Goal: Check status: Check status

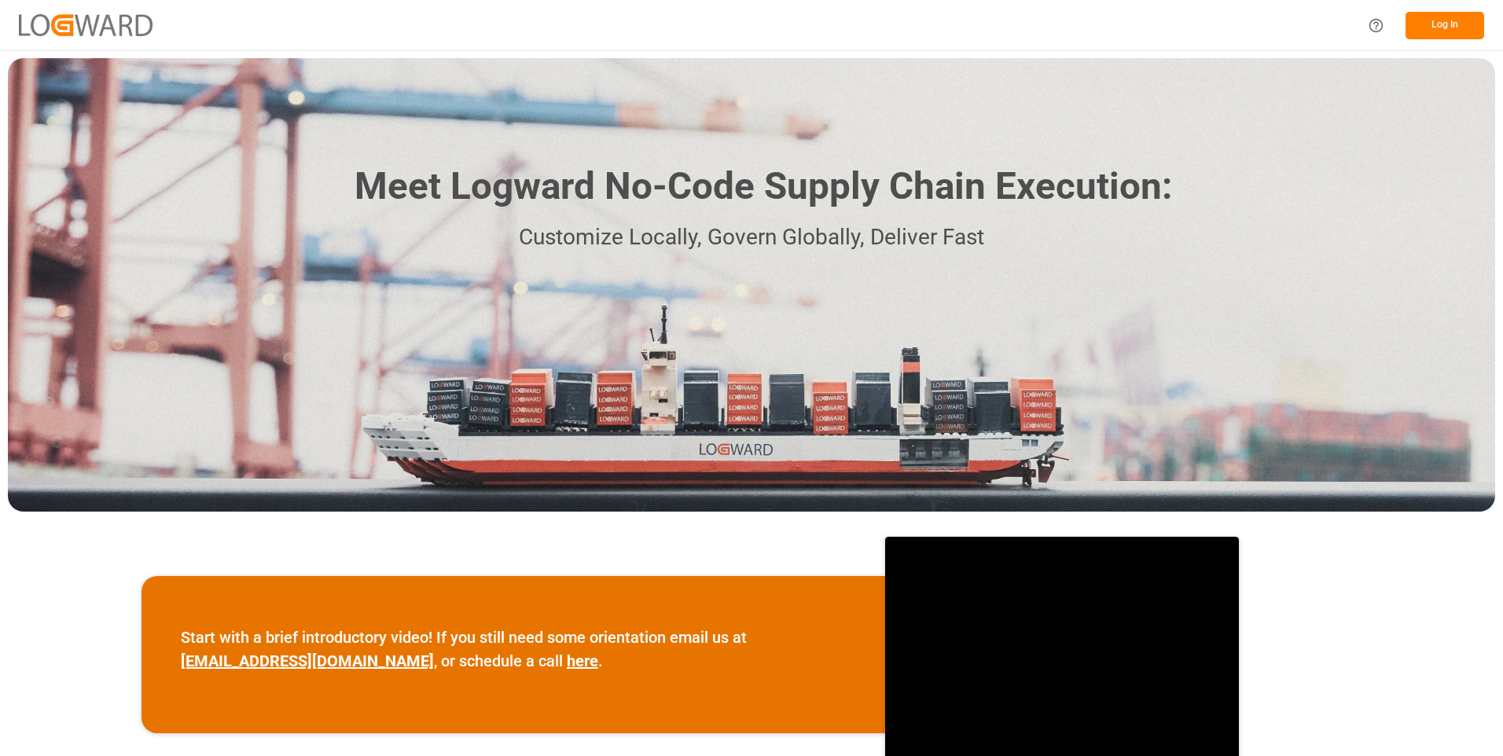
click at [1447, 15] on button "Log In" at bounding box center [1445, 26] width 79 height 28
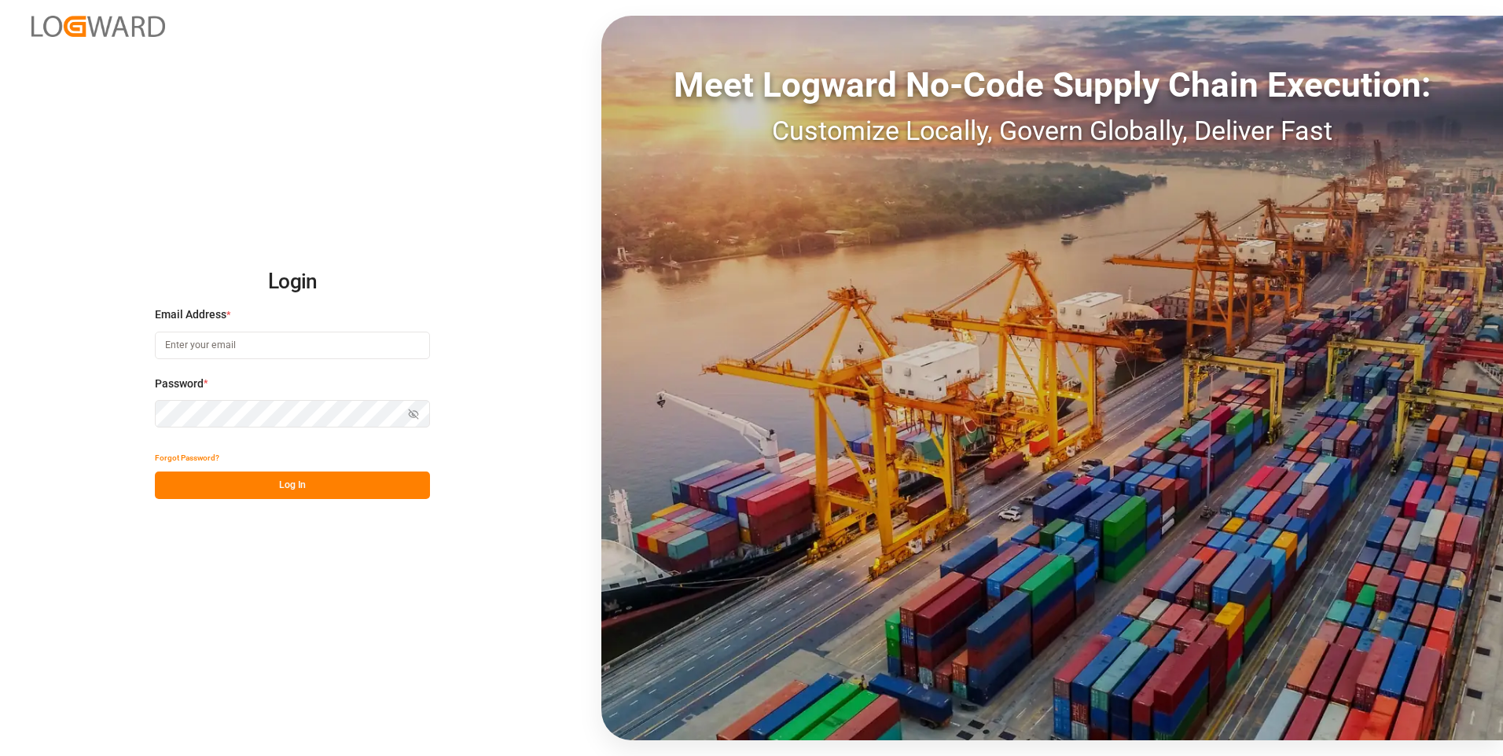
type input "[PERSON_NAME][EMAIL_ADDRESS][DOMAIN_NAME]"
click at [339, 481] on button "Log In" at bounding box center [292, 486] width 275 height 28
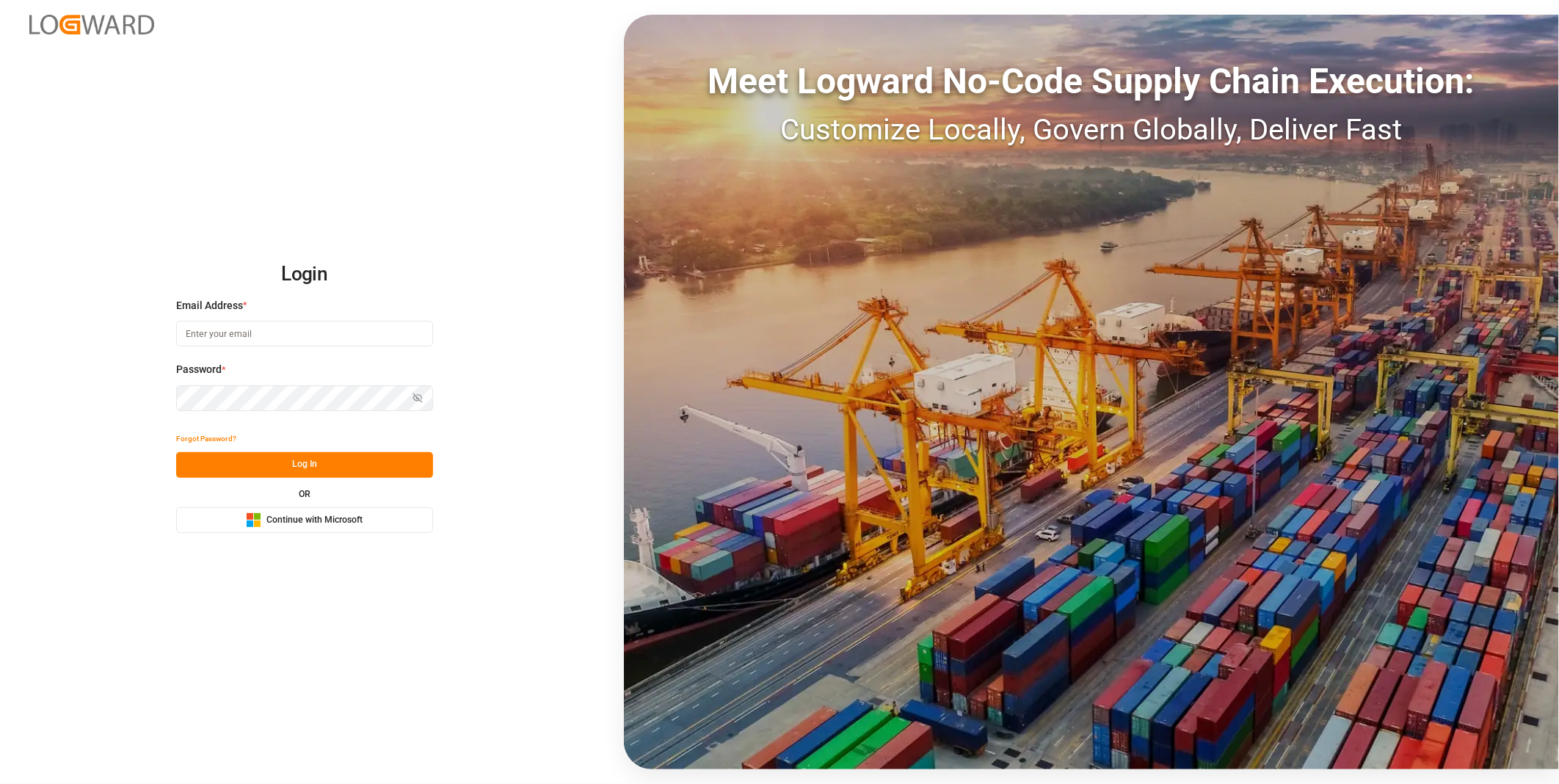
type input "[PERSON_NAME][EMAIL_ADDRESS][DOMAIN_NAME]"
click at [328, 469] on button "Log In" at bounding box center [304, 465] width 257 height 26
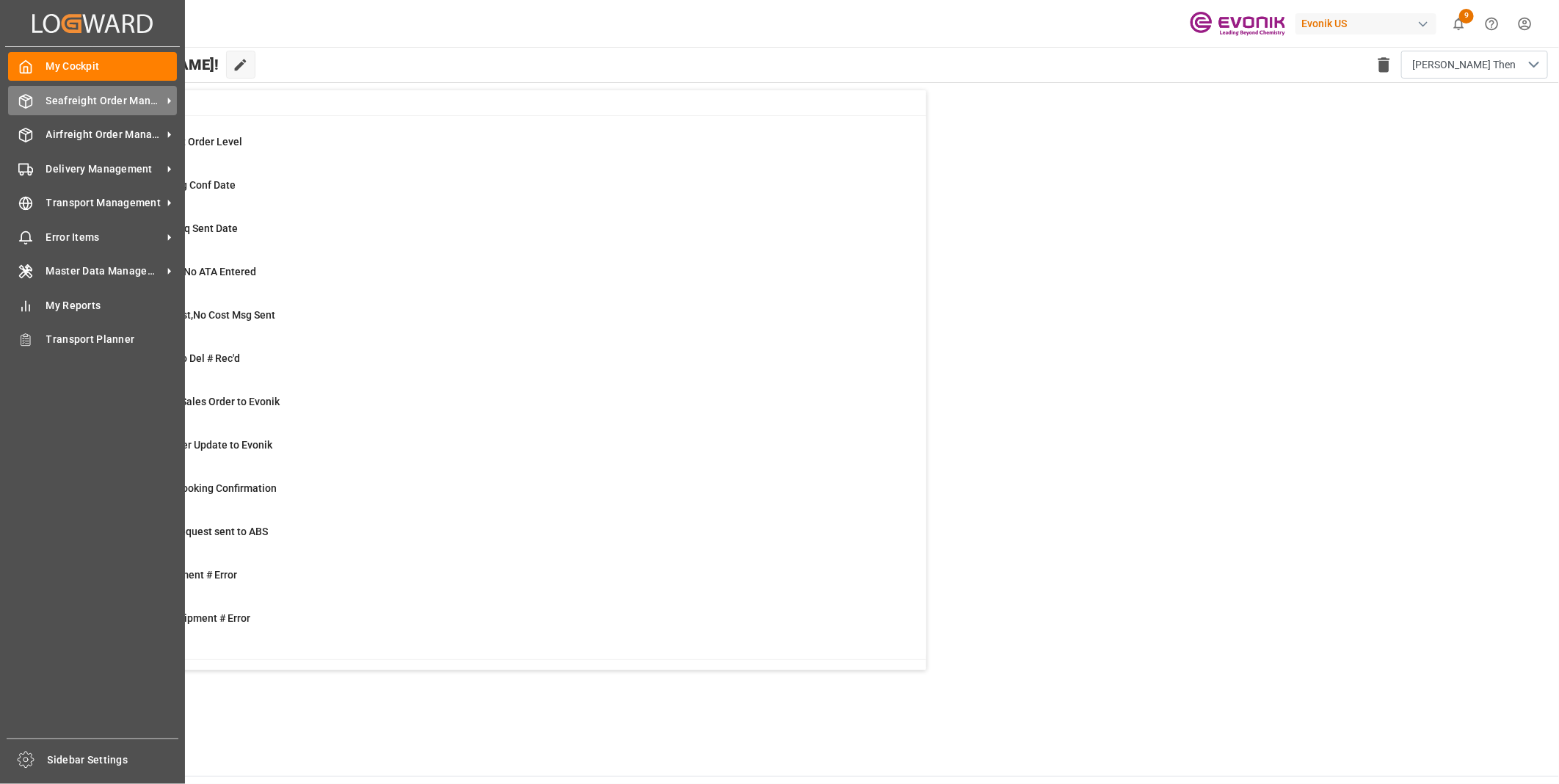
click at [76, 94] on span "Seafreight Order Management" at bounding box center [105, 101] width 116 height 16
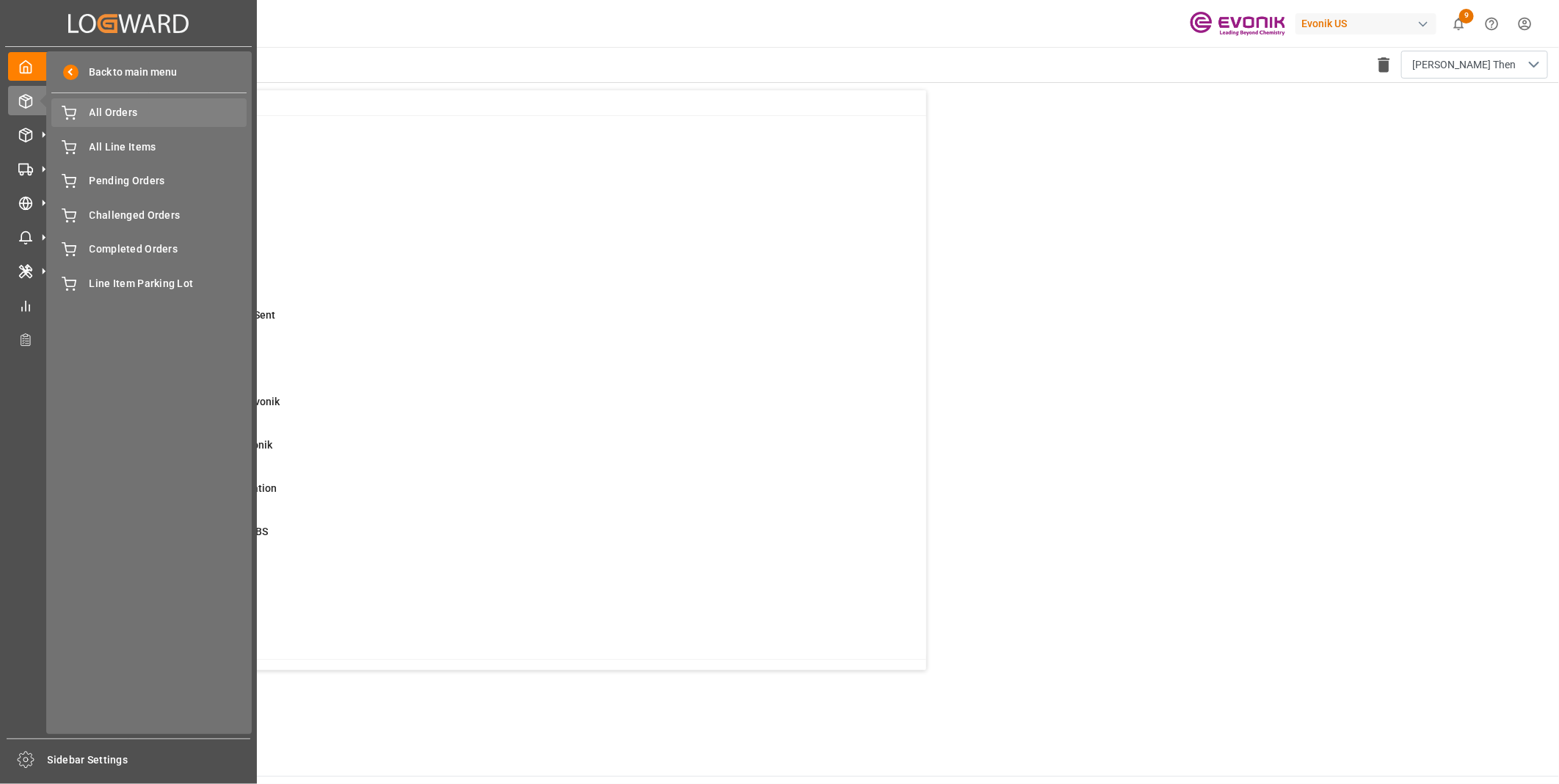
click at [131, 105] on span "All Orders" at bounding box center [168, 112] width 158 height 16
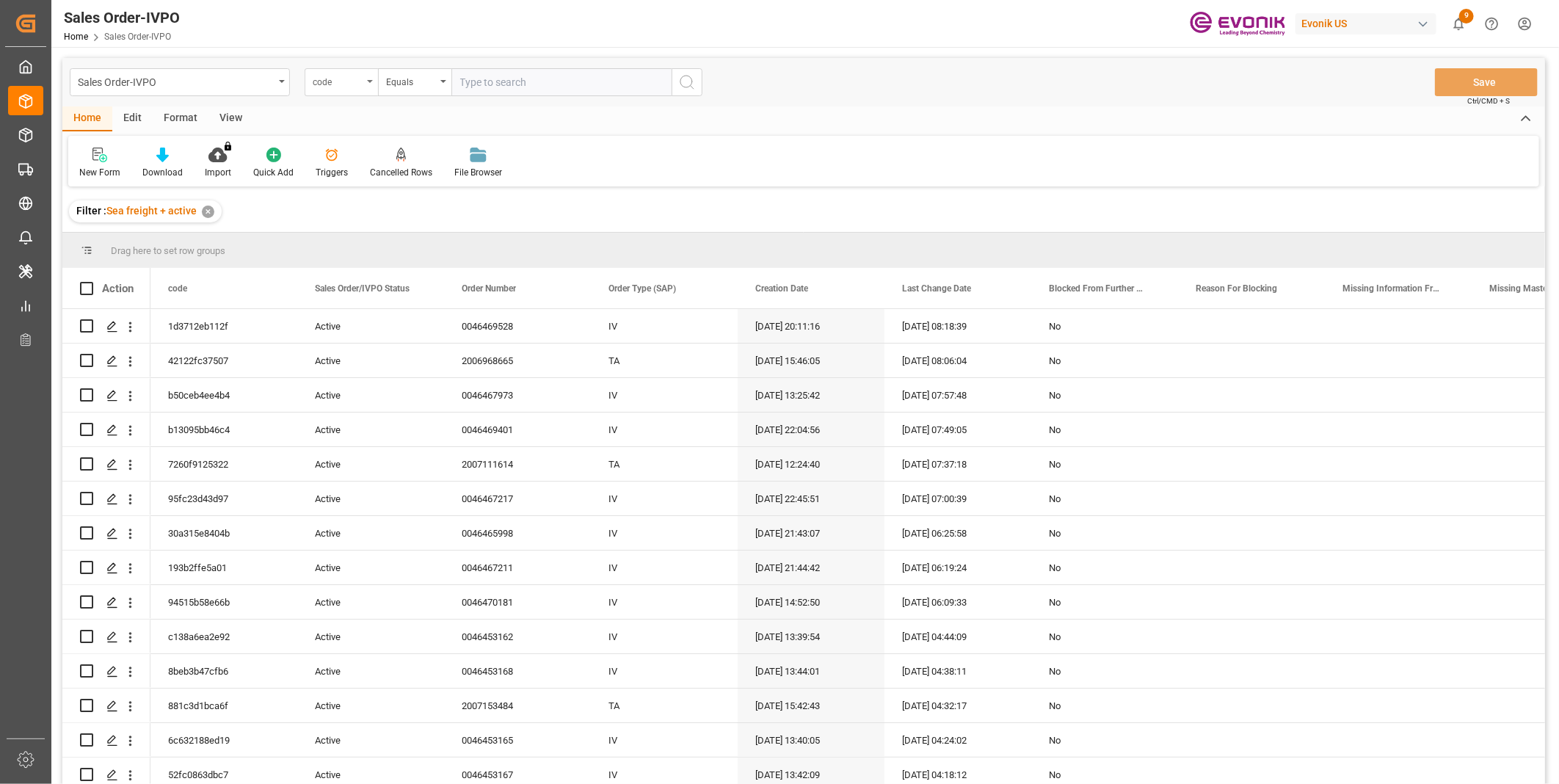
click at [358, 85] on div "code" at bounding box center [337, 80] width 49 height 17
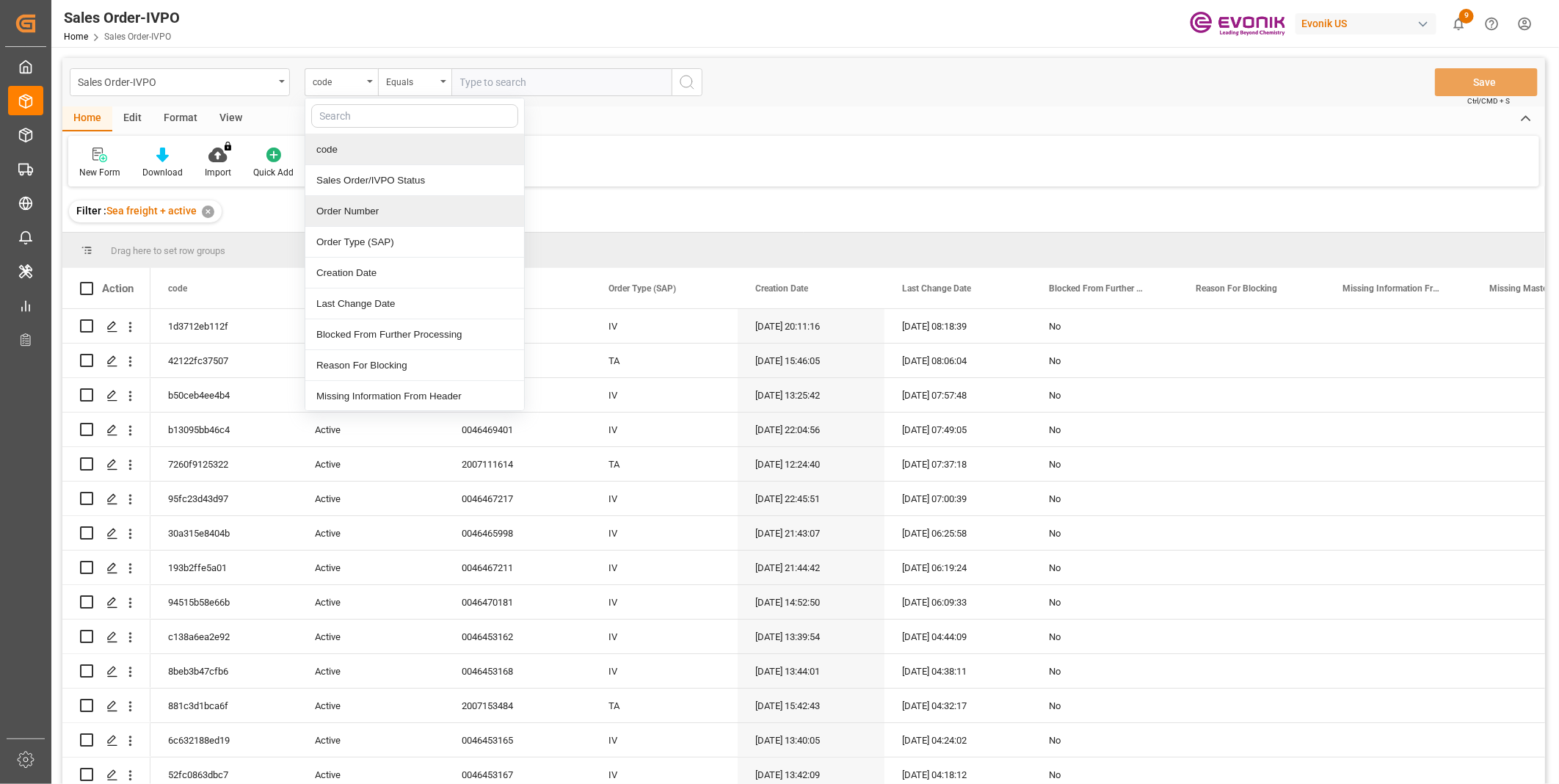
click at [349, 211] on div "Order Number" at bounding box center [414, 211] width 218 height 31
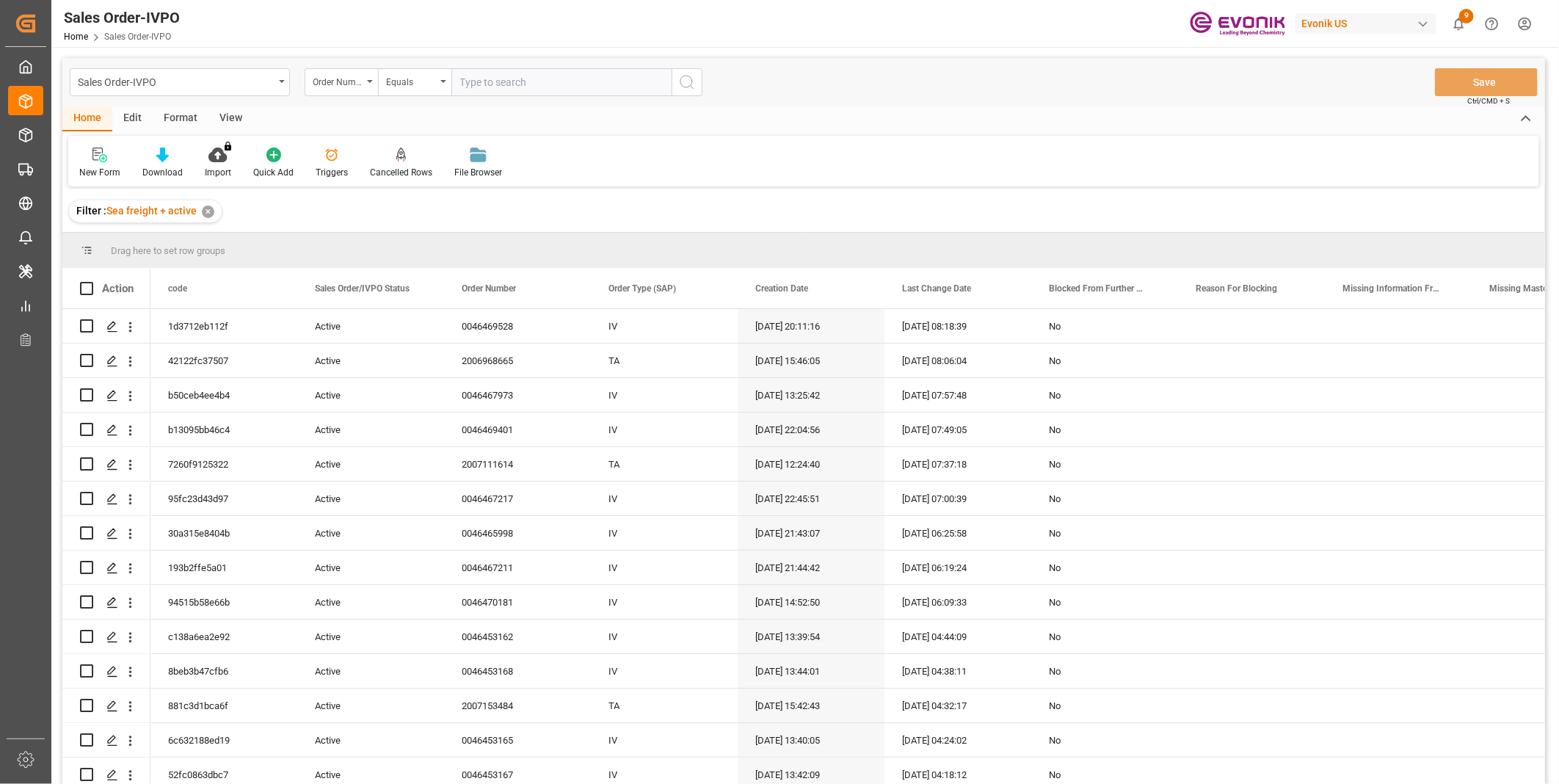
click at [557, 91] on input "text" at bounding box center [561, 82] width 220 height 28
paste input "46471070"
type input "0046471070"
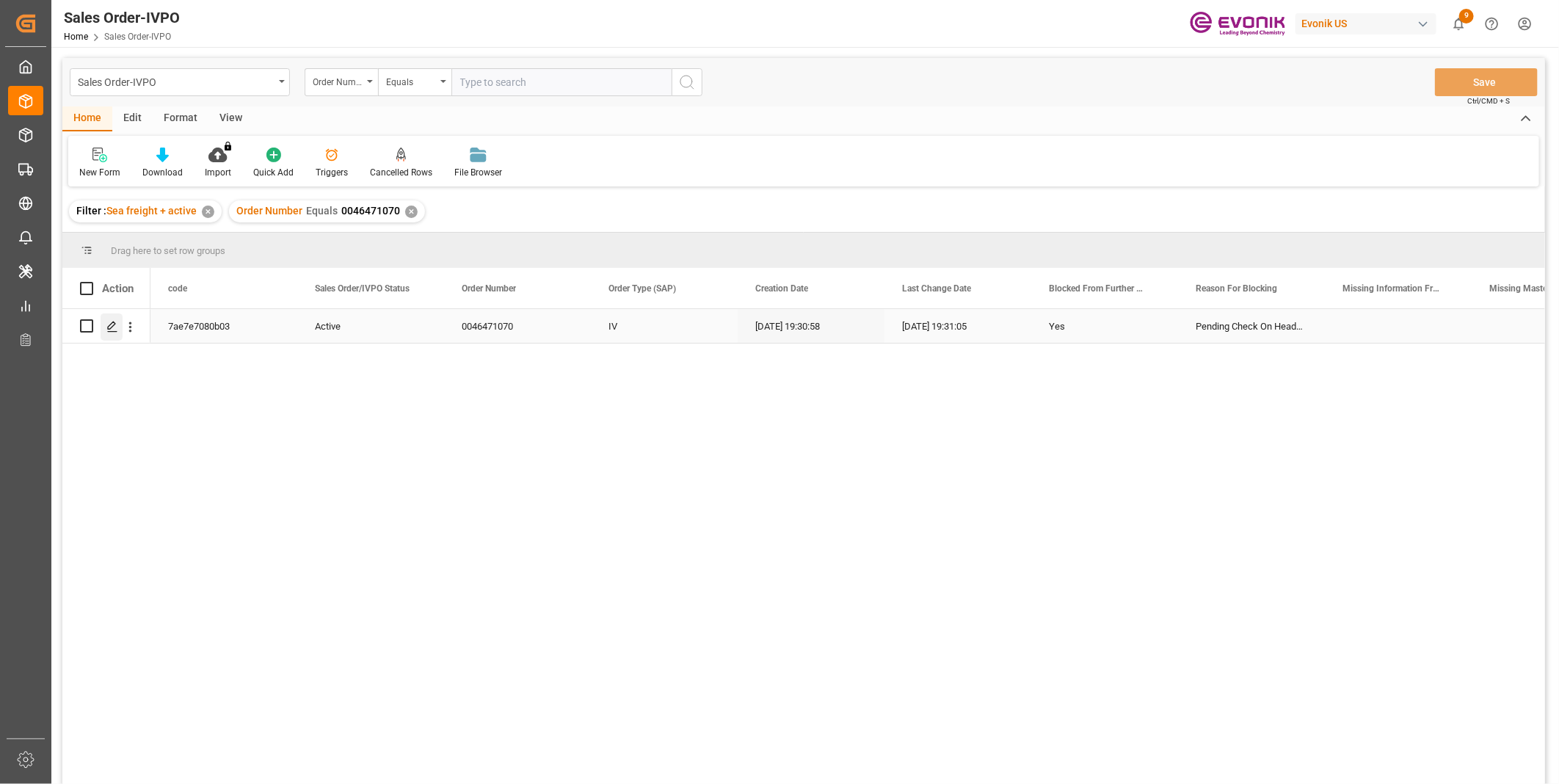
click at [121, 327] on div "Press SPACE to select this row." at bounding box center [112, 327] width 22 height 27
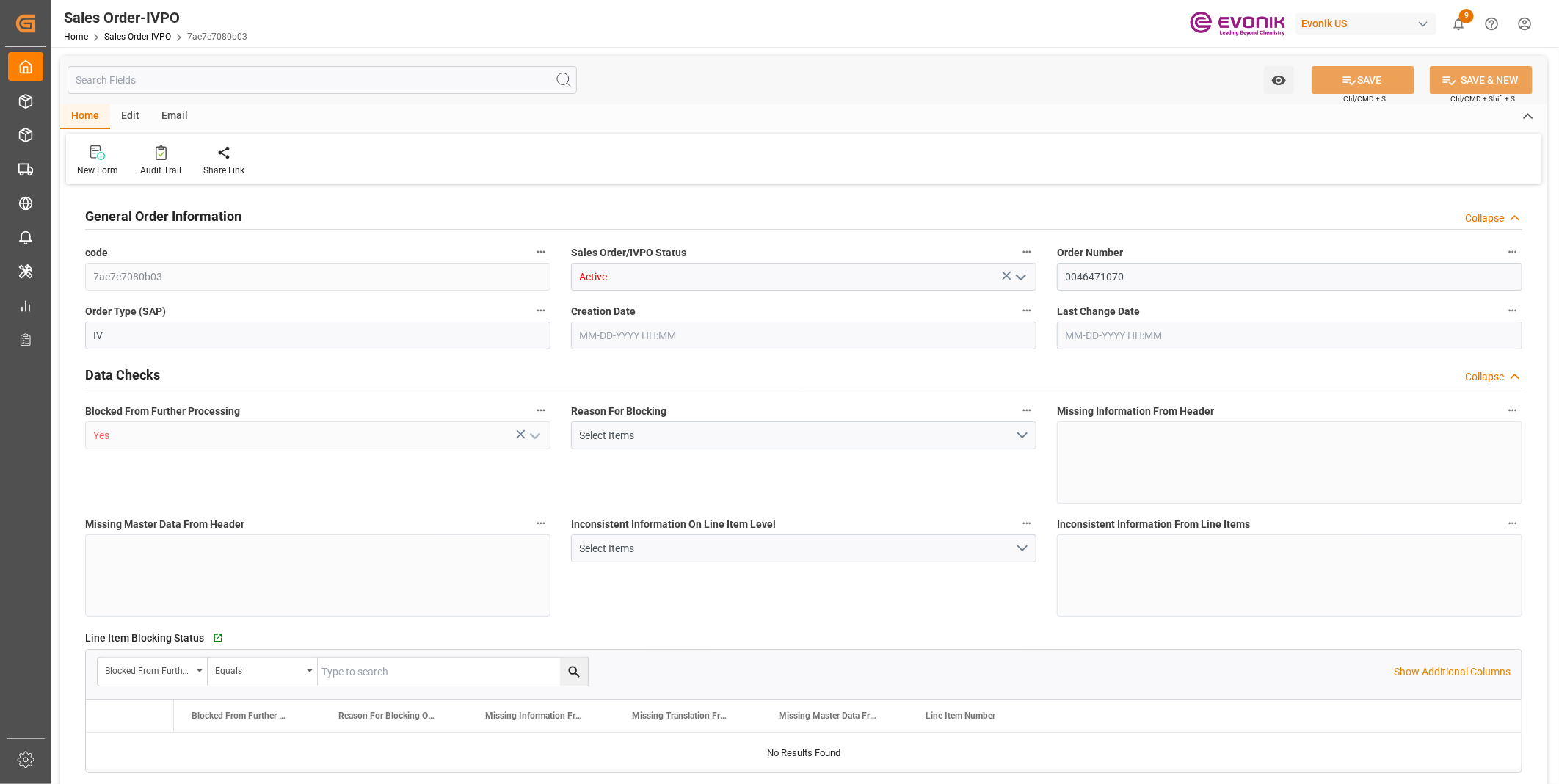
type input "PECLL"
type input "0"
type input "10"
type input "204600"
type input "08-29-2025 19:30"
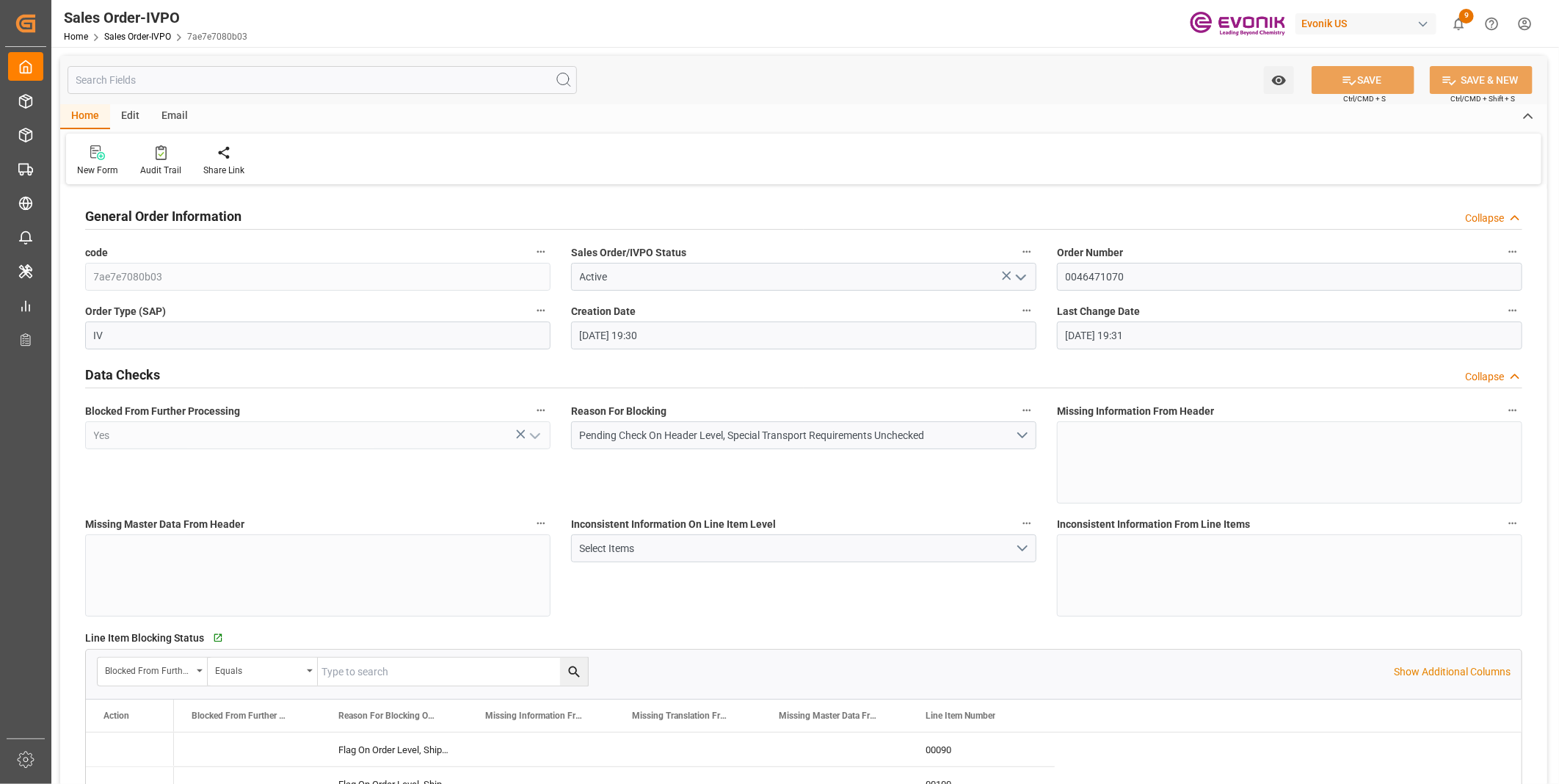
type input "08-29-2025 19:31"
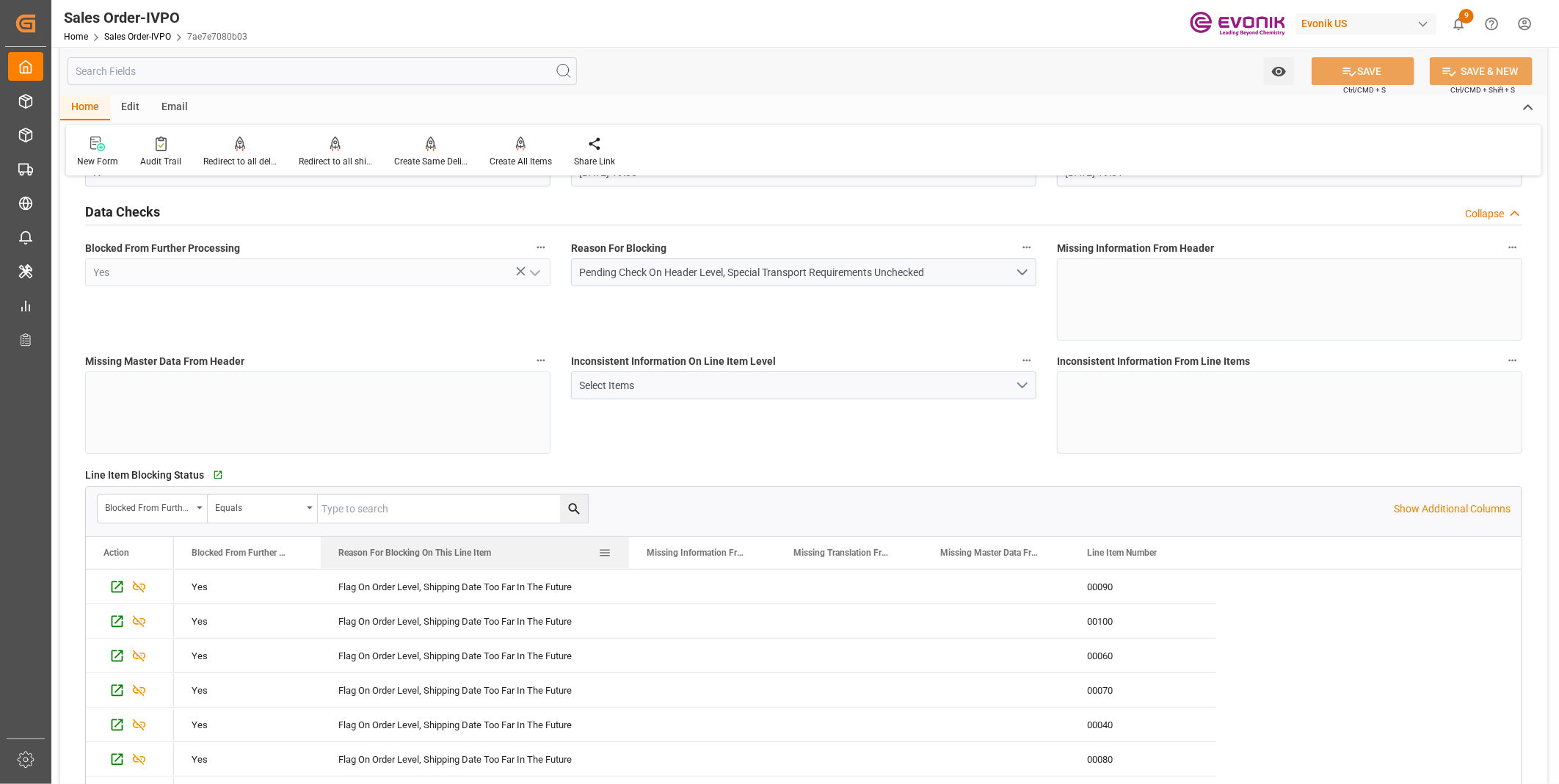
drag, startPoint x: 465, startPoint y: 553, endPoint x: 637, endPoint y: 556, distance: 172.0
click at [632, 556] on div at bounding box center [629, 553] width 6 height 33
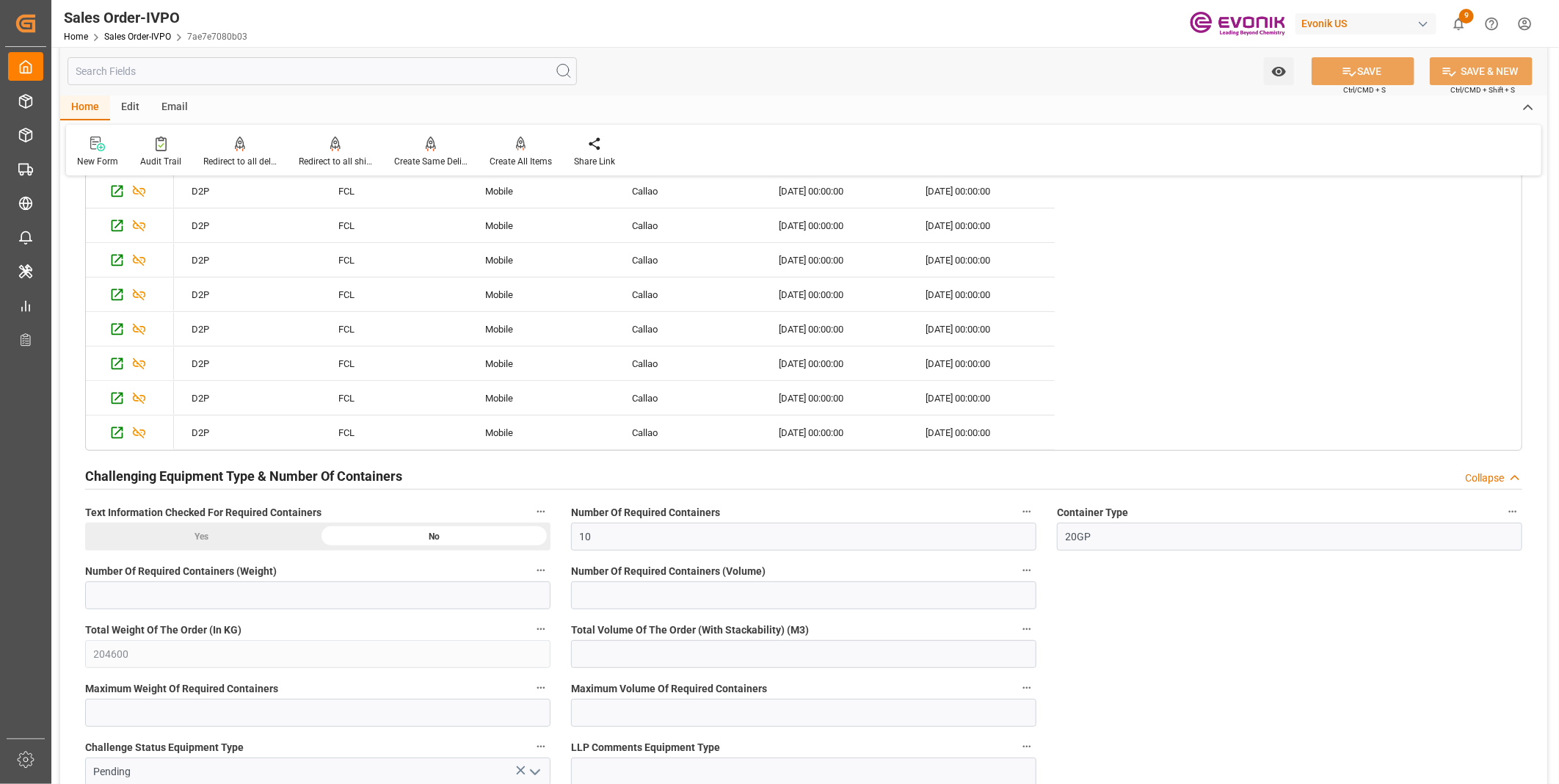
scroll to position [3668, 0]
